Goal: Transaction & Acquisition: Purchase product/service

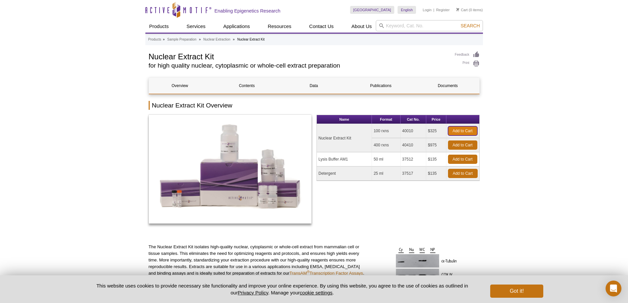
click at [468, 129] on link "Add to Cart" at bounding box center [462, 130] width 29 height 9
drag, startPoint x: 319, startPoint y: 138, endPoint x: 362, endPoint y: 138, distance: 43.5
click at [362, 138] on td "Nuclear Extract Kit" at bounding box center [344, 138] width 55 height 28
copy td "Nuclear Extract Kit"
click at [402, 130] on td "40010" at bounding box center [413, 131] width 26 height 14
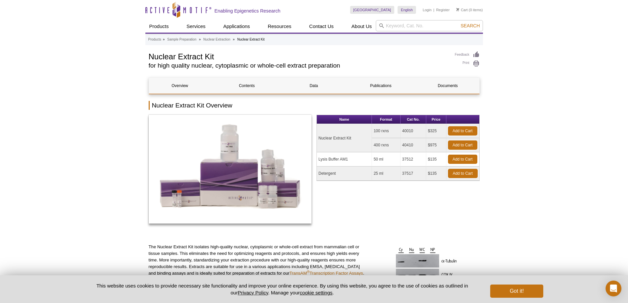
drag, startPoint x: 374, startPoint y: 130, endPoint x: 440, endPoint y: 131, distance: 66.2
click at [440, 131] on tr "Nuclear Extract Kit 100 rxns 40010 $325 Add to Cart" at bounding box center [398, 131] width 162 height 14
copy tr "100 rxns 40010 $325"
